Goal: Information Seeking & Learning: Learn about a topic

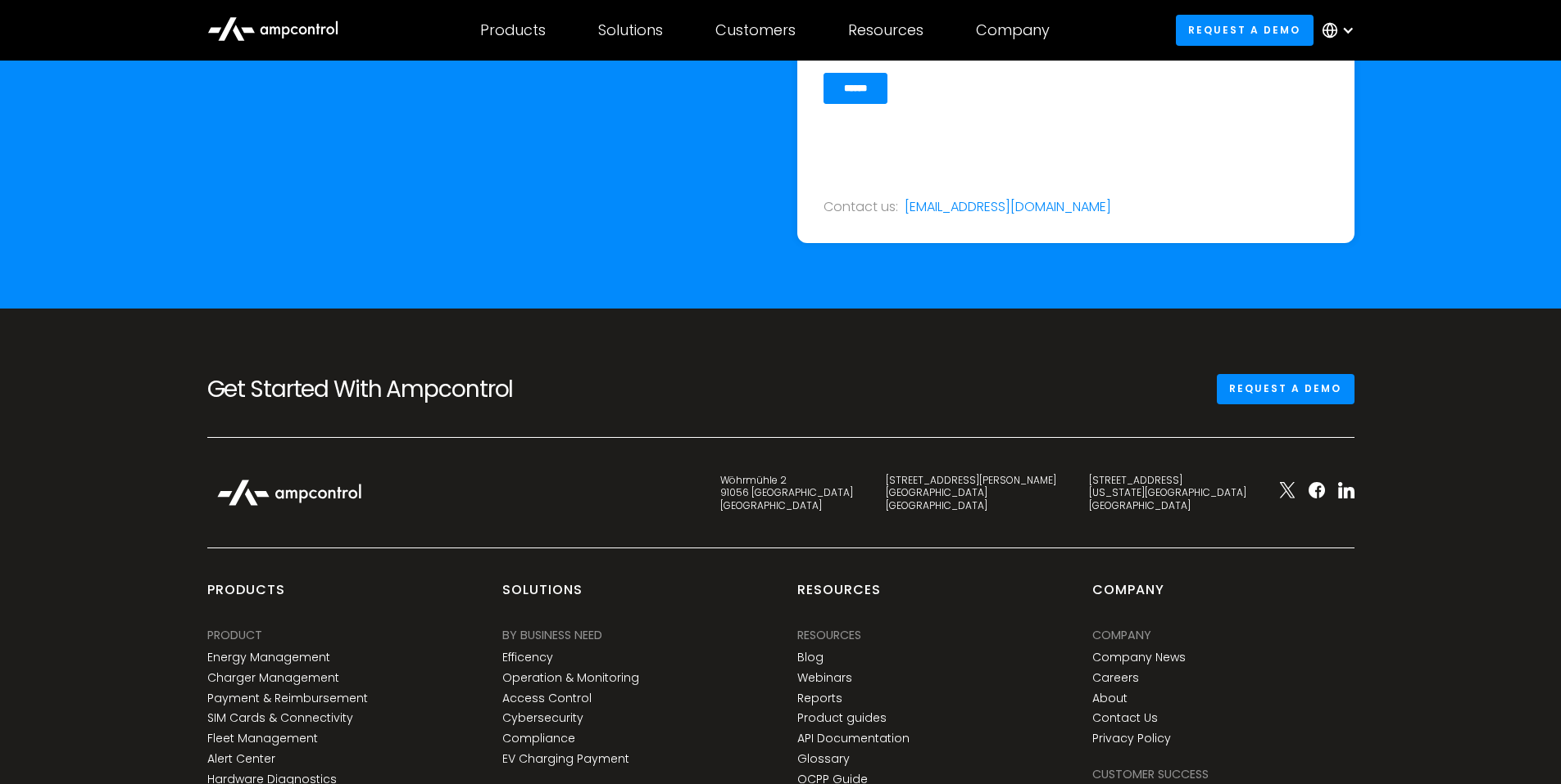
scroll to position [6064, 0]
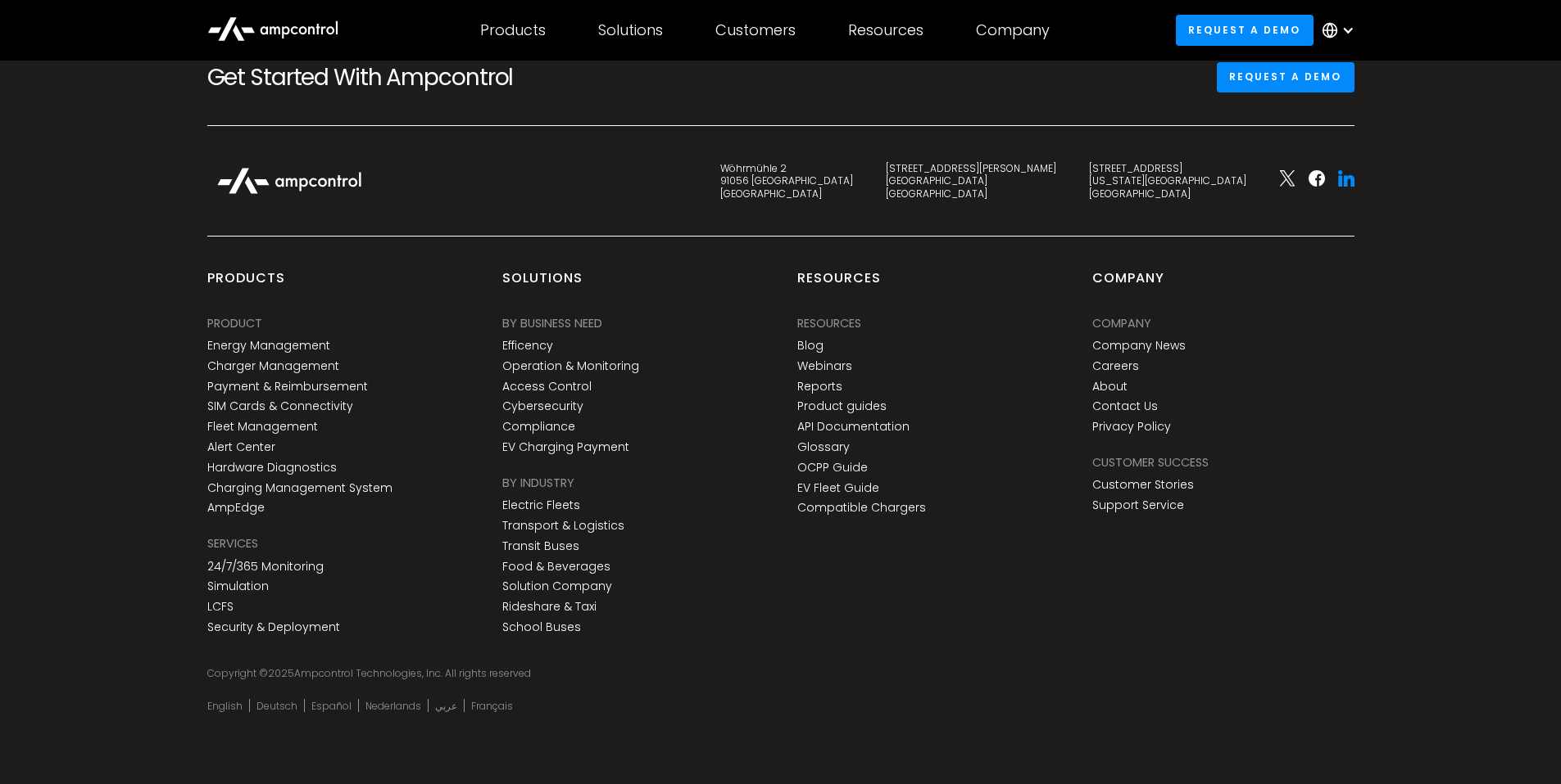
click at [1349, 180] on icon at bounding box center [1346, 178] width 17 height 17
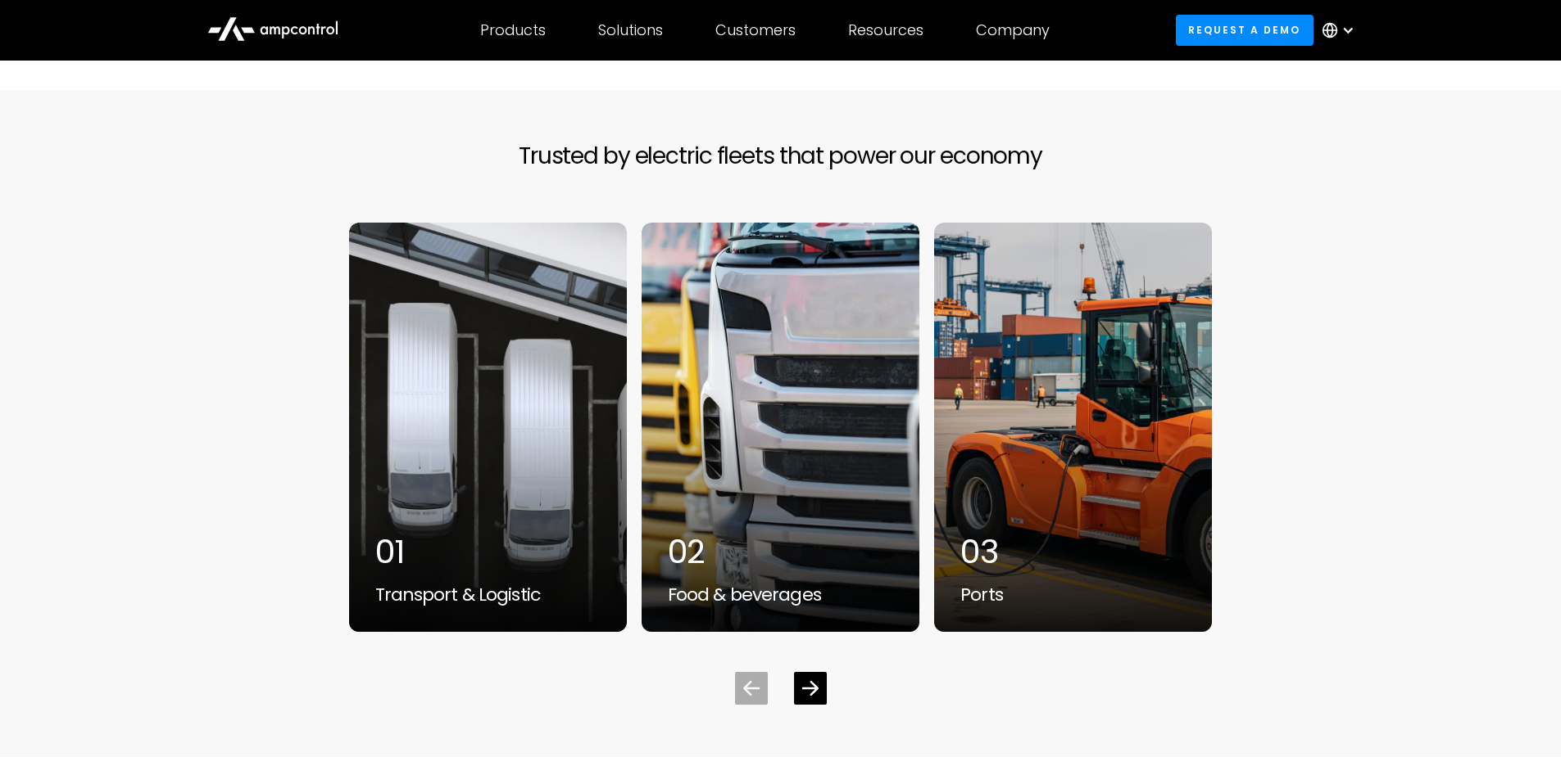
scroll to position [3652, 0]
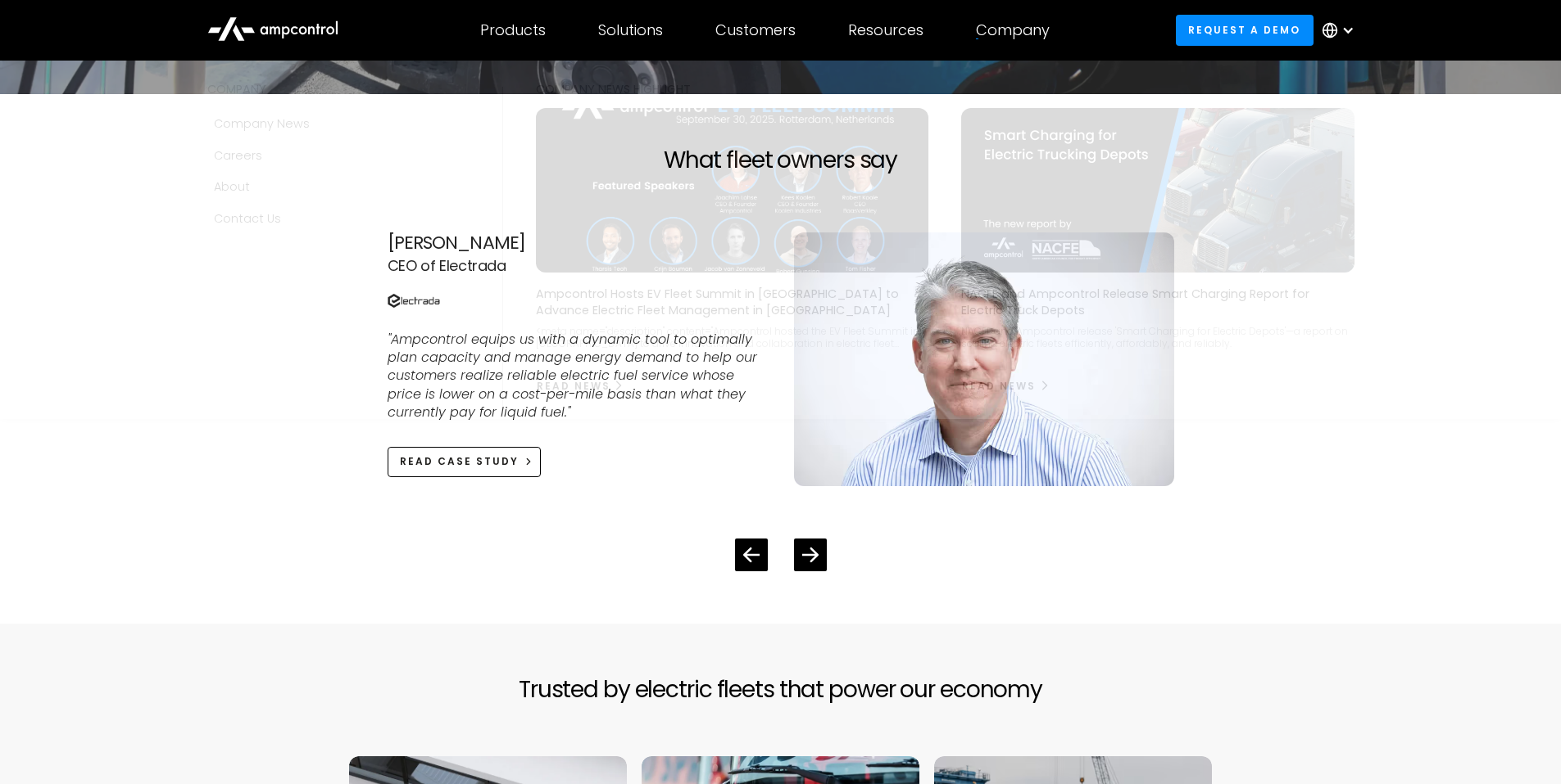
click at [1013, 23] on div "Company" at bounding box center [1012, 30] width 73 height 18
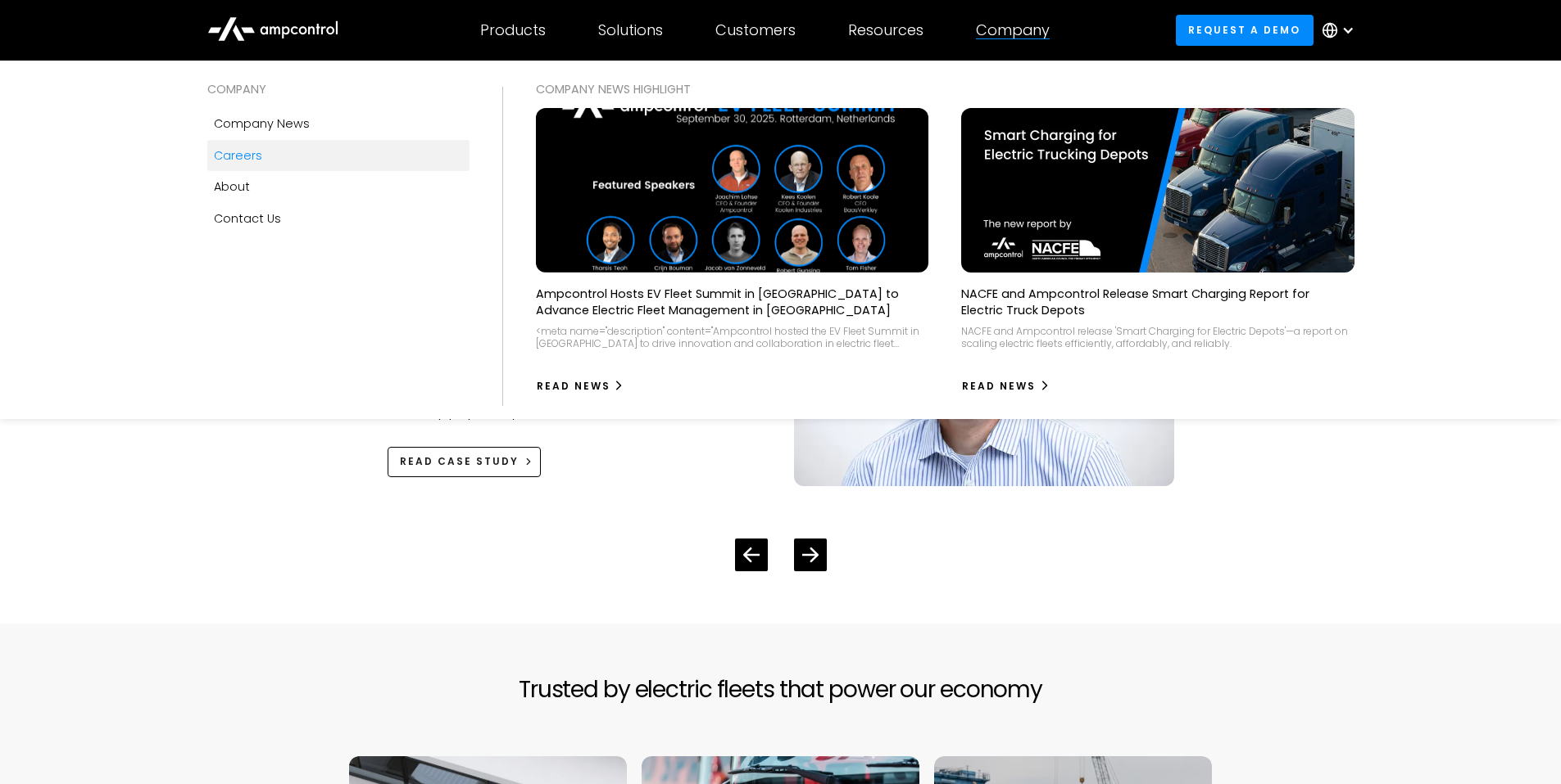
click at [265, 161] on link "Careers" at bounding box center [339, 156] width 262 height 31
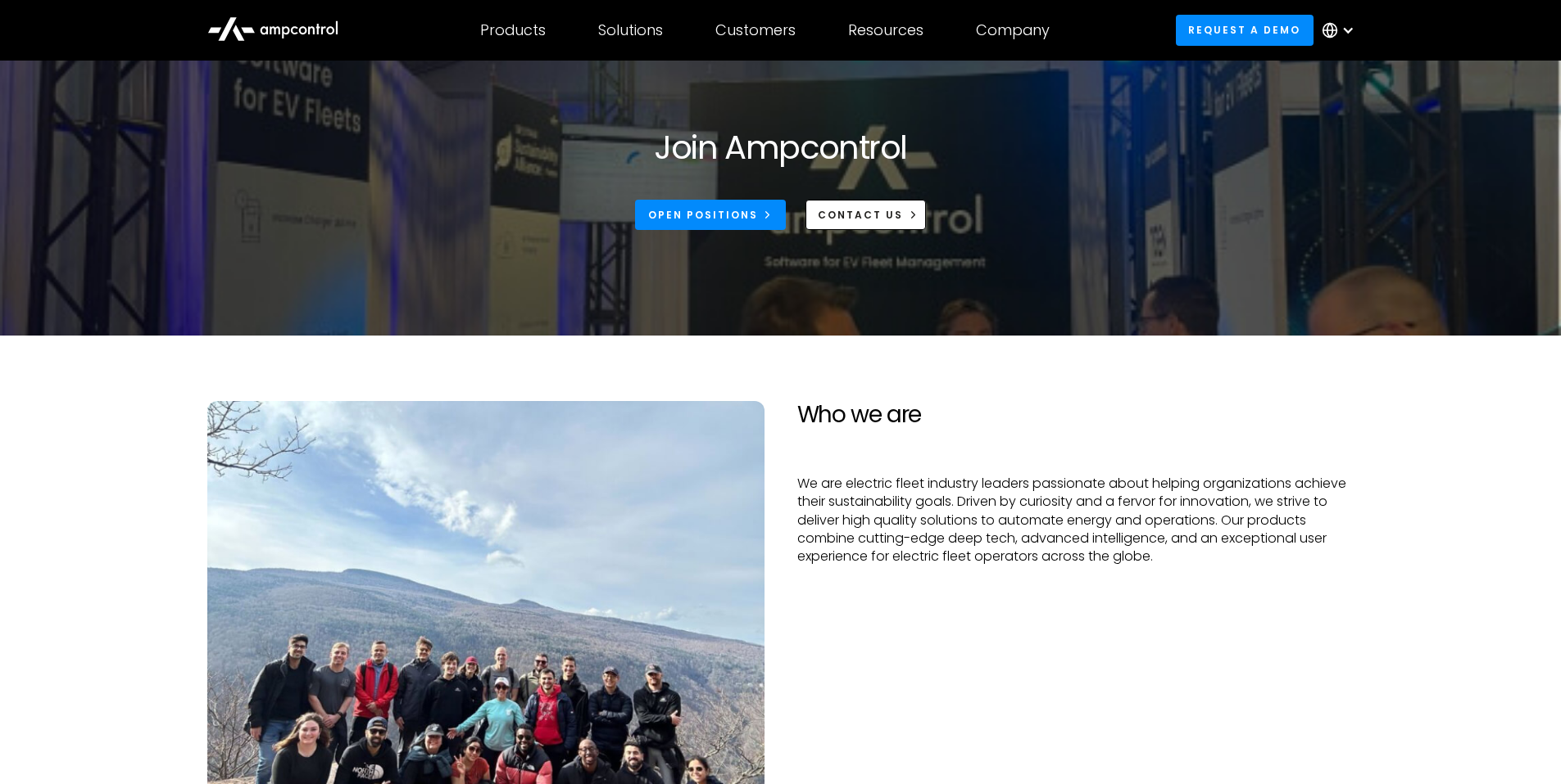
scroll to position [143, 0]
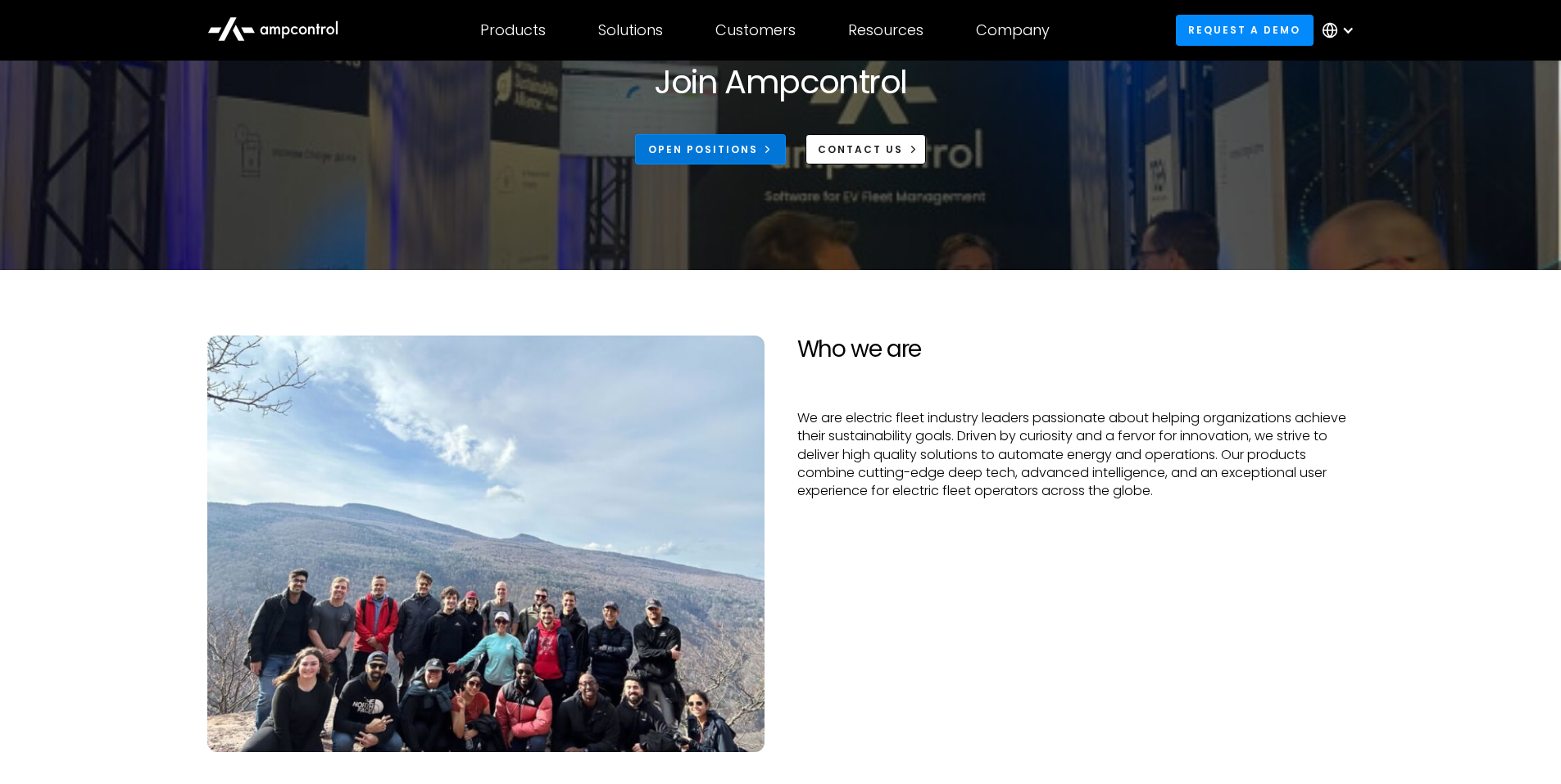
click at [728, 143] on div "Open Positions" at bounding box center [703, 150] width 110 height 15
